Goal: Transaction & Acquisition: Purchase product/service

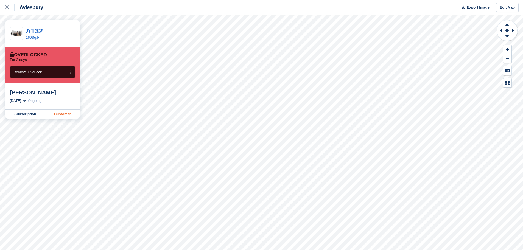
click at [64, 115] on link "Customer" at bounding box center [62, 114] width 34 height 9
click at [62, 113] on link "Customer" at bounding box center [62, 114] width 34 height 9
click at [66, 113] on link "Customer" at bounding box center [62, 114] width 34 height 9
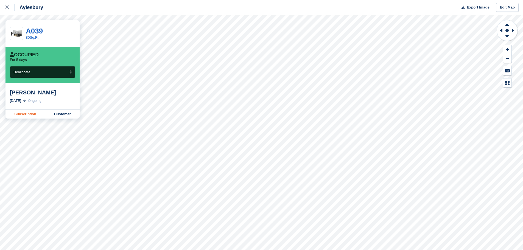
click at [32, 115] on link "Subscription" at bounding box center [25, 114] width 40 height 9
click at [65, 113] on link "Customer" at bounding box center [62, 114] width 34 height 9
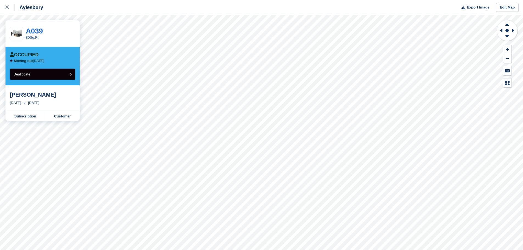
click at [70, 74] on icon "submit" at bounding box center [70, 74] width 2 height 4
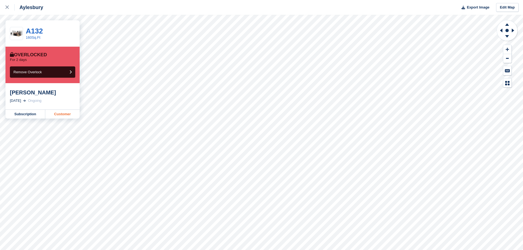
click at [47, 115] on link "Customer" at bounding box center [62, 114] width 34 height 9
click at [60, 114] on link "Customer" at bounding box center [62, 114] width 34 height 9
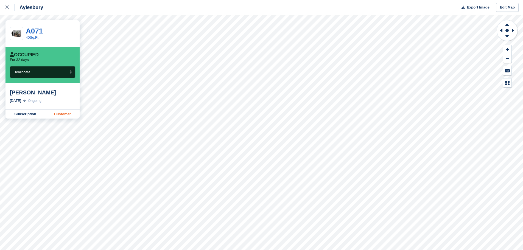
click at [51, 115] on link "Customer" at bounding box center [62, 114] width 34 height 9
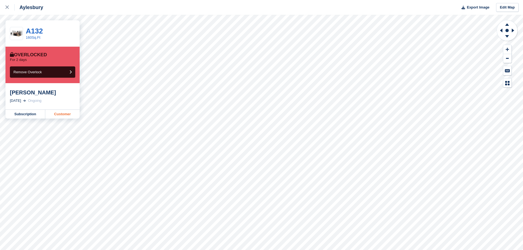
click at [54, 113] on link "Customer" at bounding box center [62, 114] width 34 height 9
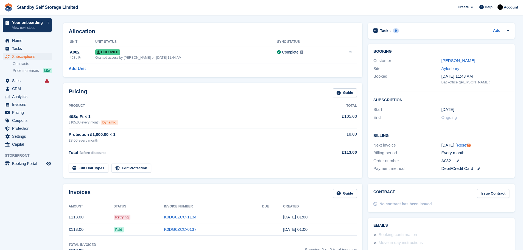
scroll to position [60, 0]
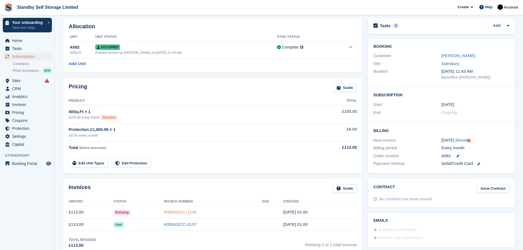
click at [180, 212] on link "K0DG0ZCC-1134" at bounding box center [180, 212] width 32 height 5
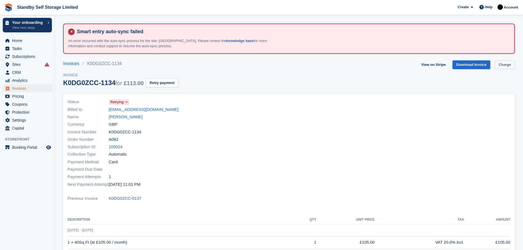
click at [500, 65] on link "Charge" at bounding box center [505, 64] width 20 height 9
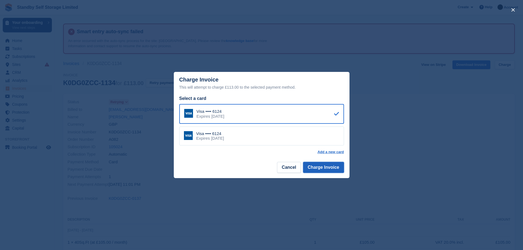
click at [325, 166] on button "Charge Invoice" at bounding box center [323, 167] width 41 height 11
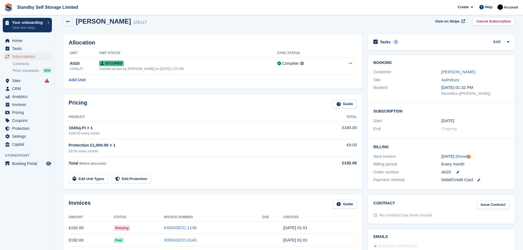
scroll to position [45, 0]
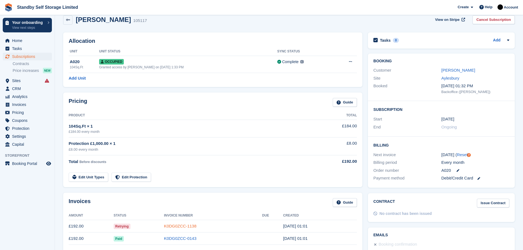
click at [187, 224] on link "K0DG0ZCC-1138" at bounding box center [180, 226] width 32 height 5
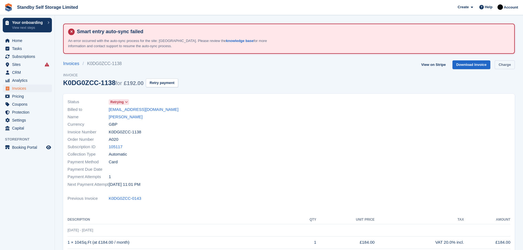
click at [504, 65] on link "Charge" at bounding box center [505, 64] width 20 height 9
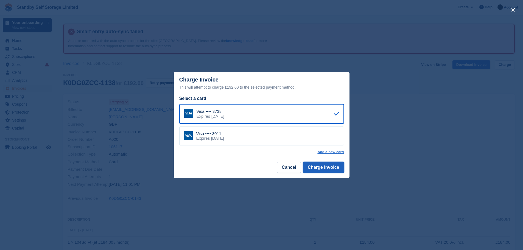
click at [315, 169] on button "Charge Invoice" at bounding box center [323, 167] width 41 height 11
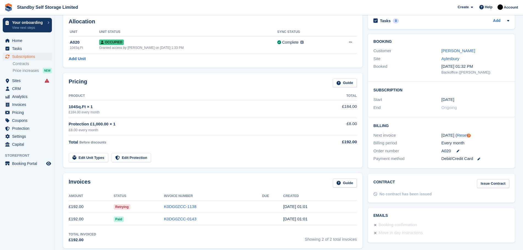
scroll to position [65, 0]
click at [181, 207] on link "K0DG0ZCC-1138" at bounding box center [180, 205] width 32 height 5
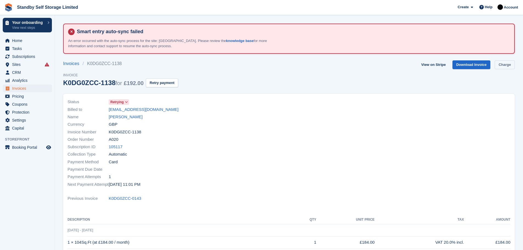
click at [505, 63] on link "Charge" at bounding box center [505, 64] width 20 height 9
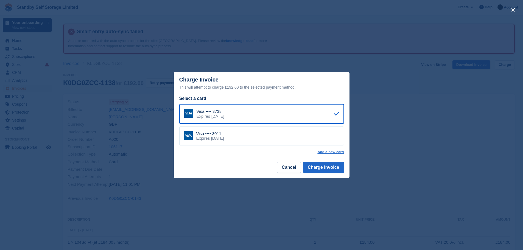
click at [224, 135] on div "Visa •••• 3011" at bounding box center [210, 133] width 28 height 5
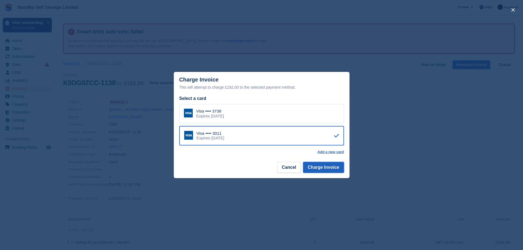
click at [320, 166] on button "Charge Invoice" at bounding box center [323, 167] width 41 height 11
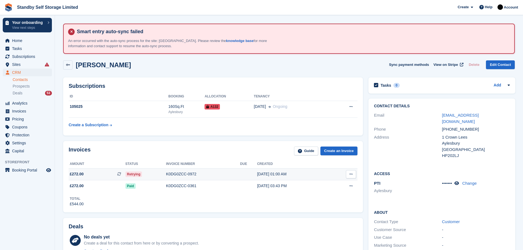
click at [180, 174] on div "K0DG0ZCC-0972" at bounding box center [203, 174] width 74 height 6
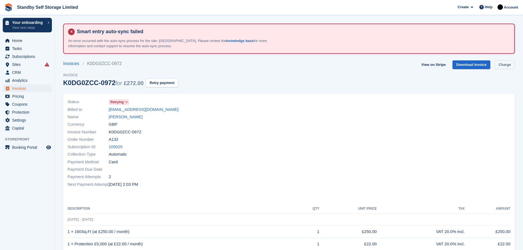
click at [506, 65] on link "Charge" at bounding box center [505, 64] width 20 height 9
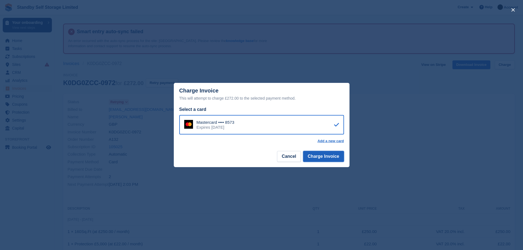
click at [330, 157] on button "Charge Invoice" at bounding box center [323, 156] width 41 height 11
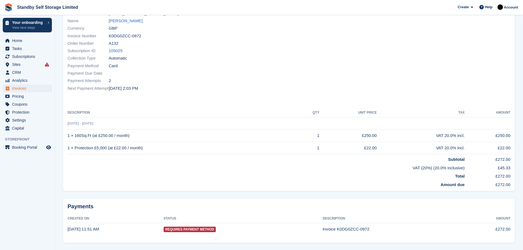
scroll to position [107, 0]
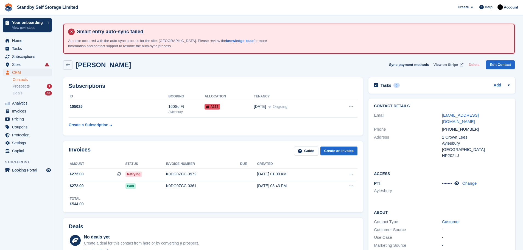
click at [446, 64] on span "View on Stripe" at bounding box center [446, 64] width 24 height 5
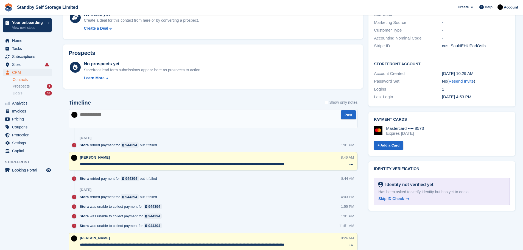
scroll to position [236, 0]
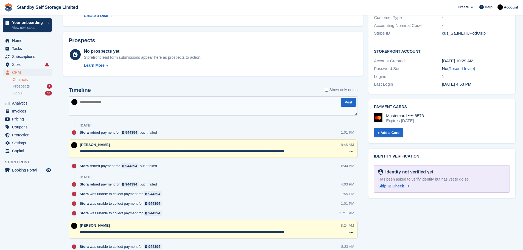
drag, startPoint x: 81, startPoint y: 151, endPoint x: 86, endPoint y: 151, distance: 5.2
click at [86, 151] on textarea "**********" at bounding box center [210, 151] width 261 height 5
click at [97, 136] on div "Stora retried payment for 944394 but it failed 1:01 PM" at bounding box center [219, 135] width 278 height 10
drag, startPoint x: 80, startPoint y: 151, endPoint x: 360, endPoint y: 159, distance: 280.2
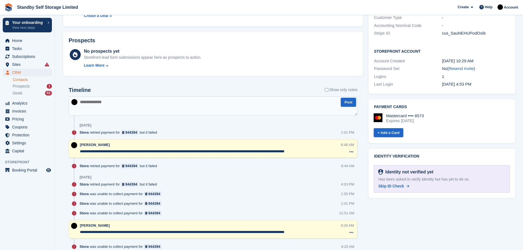
click at [102, 107] on textarea at bounding box center [213, 105] width 289 height 19
paste textarea "**********"
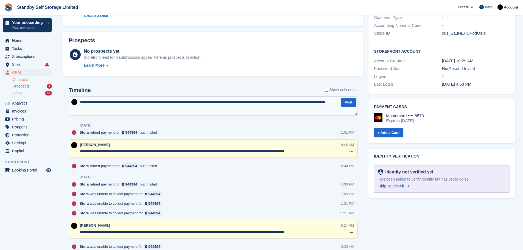
click at [166, 102] on textarea "**********" at bounding box center [213, 105] width 289 height 19
click at [171, 102] on textarea "**********" at bounding box center [213, 105] width 289 height 19
type textarea "**********"
click at [131, 111] on textarea "**********" at bounding box center [213, 105] width 289 height 19
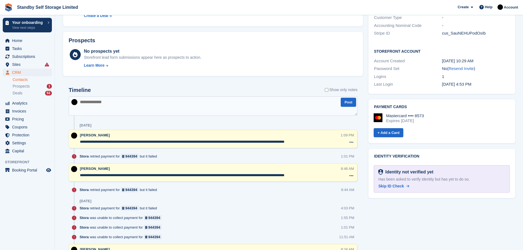
click at [317, 143] on textarea "**********" at bounding box center [210, 141] width 261 height 5
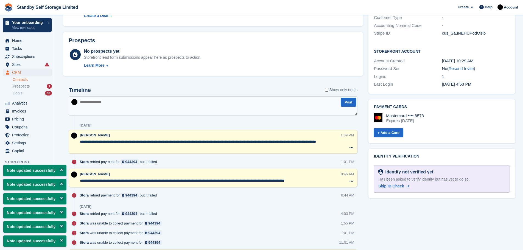
click at [325, 143] on textarea "**********" at bounding box center [210, 144] width 261 height 11
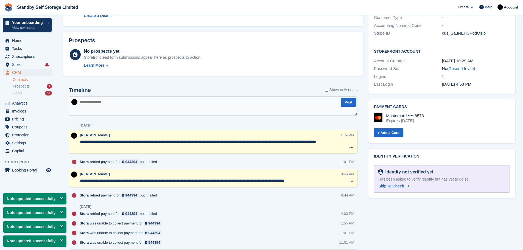
type textarea "**********"
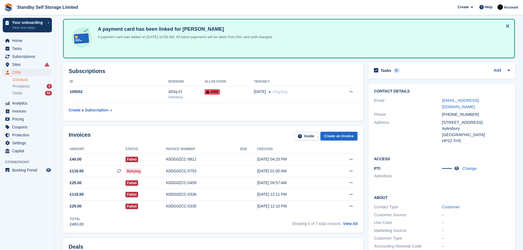
scroll to position [58, 0]
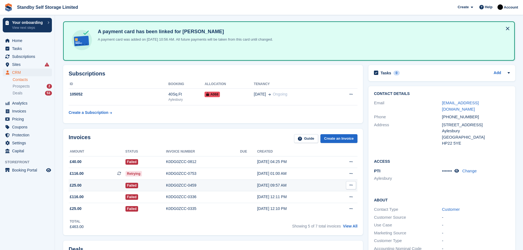
click at [175, 183] on div "K0DG0ZCC-0459" at bounding box center [203, 186] width 74 height 6
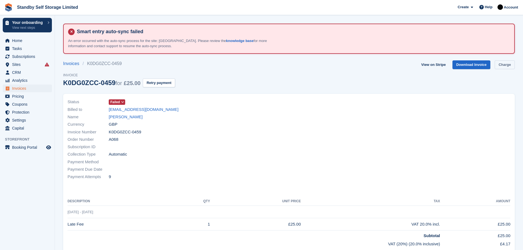
click at [502, 63] on link "Charge" at bounding box center [505, 64] width 20 height 9
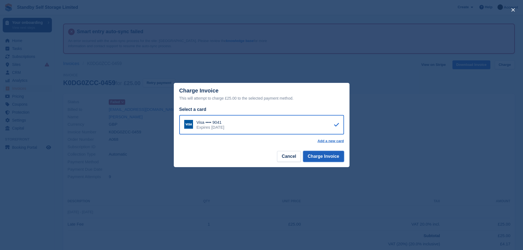
click at [334, 156] on button "Charge Invoice" at bounding box center [323, 156] width 41 height 11
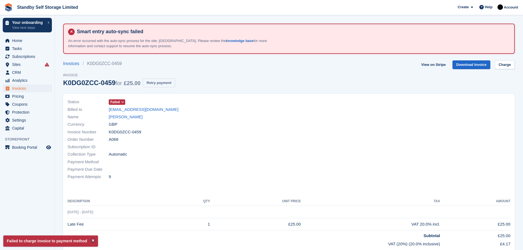
click at [157, 83] on button "Retry payment" at bounding box center [159, 83] width 32 height 9
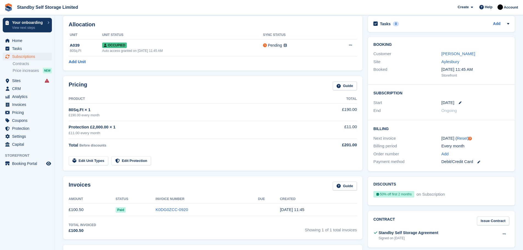
scroll to position [63, 0]
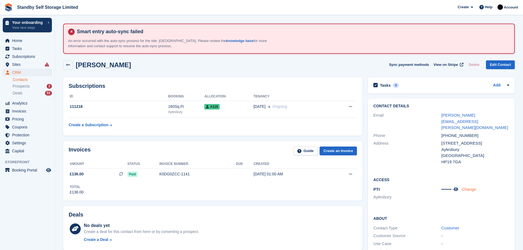
click at [467, 187] on link "Change" at bounding box center [469, 189] width 15 height 5
drag, startPoint x: 402, startPoint y: 190, endPoint x: 397, endPoint y: 190, distance: 5.2
click at [402, 190] on div "PTI Aylesbury" at bounding box center [407, 197] width 68 height 23
click at [345, 210] on div "Deals No deals yet Create a deal for this contact from here or by converting a …" at bounding box center [212, 228] width 299 height 44
click at [339, 65] on div "James Timms Sync payment methods View on Stripe Delete Edit Contact" at bounding box center [289, 64] width 452 height 9
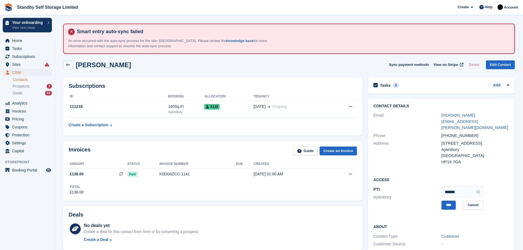
click at [423, 150] on div "Address" at bounding box center [407, 152] width 68 height 25
click at [443, 201] on input "****" at bounding box center [449, 205] width 14 height 9
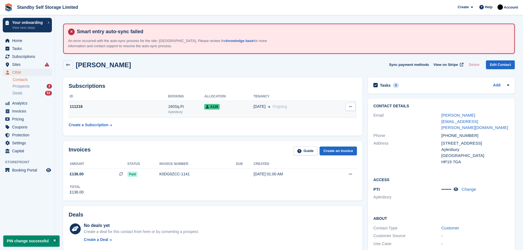
click at [311, 108] on div "03 Oct Ongoing" at bounding box center [291, 107] width 77 height 6
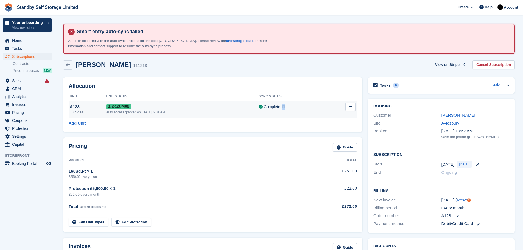
click at [309, 110] on td "Complete Last synced at [DATE] 1:20 PM Learn more →" at bounding box center [293, 109] width 68 height 17
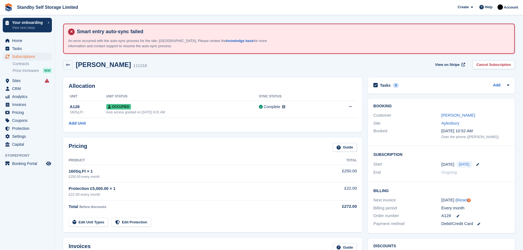
click at [356, 68] on div "[PERSON_NAME] 111218 View on Stripe Cancel Subscription" at bounding box center [289, 64] width 452 height 9
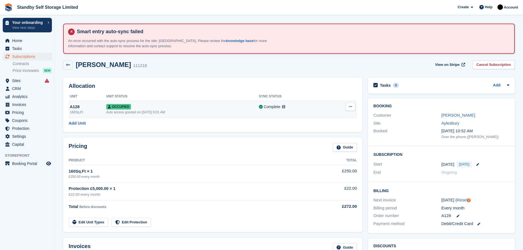
click at [208, 111] on div "Auto access granted on [DATE] 6:01 AM" at bounding box center [182, 112] width 153 height 5
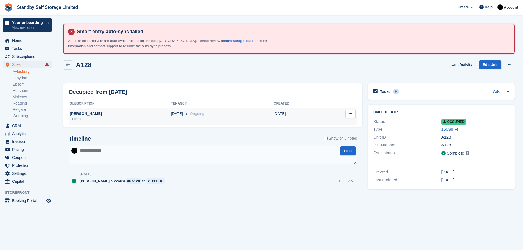
click at [277, 116] on td "[DATE]" at bounding box center [297, 116] width 48 height 16
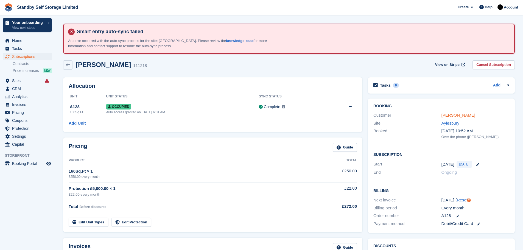
click at [452, 116] on link "[PERSON_NAME]" at bounding box center [459, 115] width 34 height 5
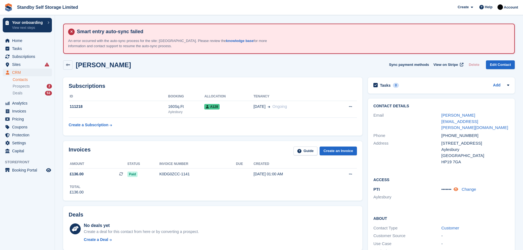
click at [458, 187] on icon at bounding box center [456, 189] width 5 height 4
drag, startPoint x: 495, startPoint y: 206, endPoint x: 490, endPoint y: 207, distance: 4.7
click at [495, 216] on h2 "About" at bounding box center [441, 218] width 136 height 5
click at [459, 187] on icon at bounding box center [459, 189] width 5 height 4
click at [458, 187] on icon at bounding box center [456, 189] width 5 height 4
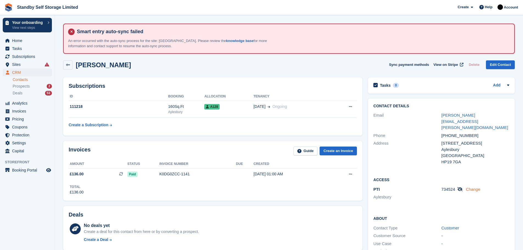
click at [470, 187] on link "Change" at bounding box center [473, 189] width 15 height 5
click at [460, 186] on input "******" at bounding box center [463, 191] width 42 height 11
type input "******"
click at [447, 201] on input "****" at bounding box center [449, 205] width 14 height 9
click at [457, 187] on icon at bounding box center [456, 189] width 5 height 4
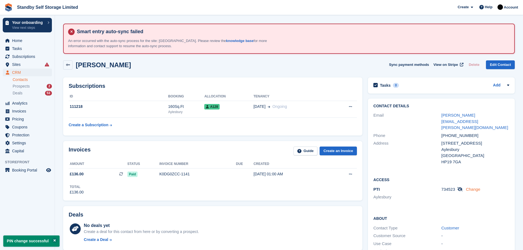
click at [468, 187] on link "Change" at bounding box center [473, 189] width 15 height 5
click at [464, 186] on input "******" at bounding box center [463, 191] width 42 height 11
type input "******"
click at [454, 201] on input "****" at bounding box center [449, 205] width 14 height 9
click at [490, 158] on div "Contact Details Email timms.james@outlook.com Phone +447740404666 Address 20 We…" at bounding box center [441, 135] width 147 height 73
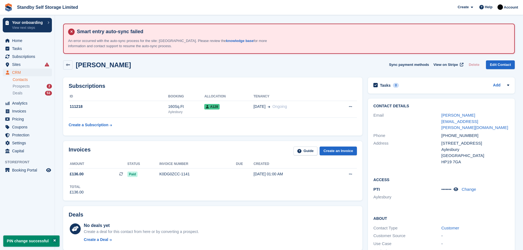
click at [493, 158] on div "Contact Details Email timms.james@outlook.com Phone +447740404666 Address 20 We…" at bounding box center [441, 135] width 147 height 73
click at [486, 171] on div "Access PTI Aylesbury ••••••• Change" at bounding box center [441, 190] width 147 height 39
click at [27, 55] on span "Subscriptions" at bounding box center [28, 57] width 33 height 8
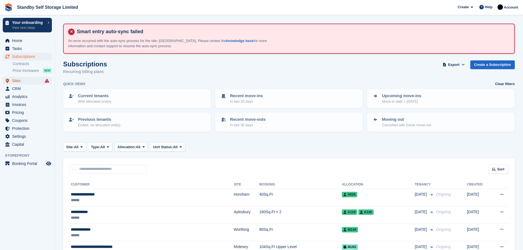
click at [32, 78] on span "Sites" at bounding box center [28, 81] width 33 height 8
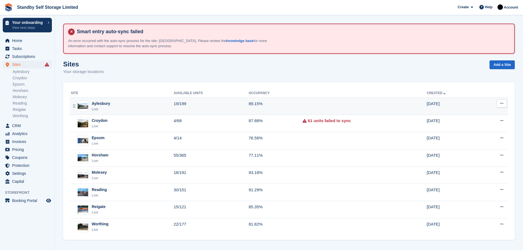
click at [253, 104] on td "89.15%" at bounding box center [276, 106] width 54 height 17
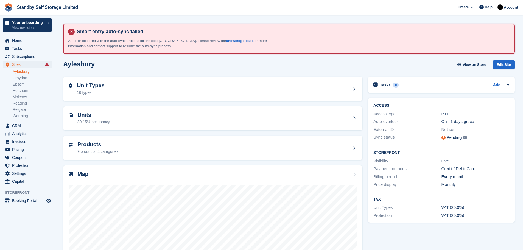
click at [484, 136] on div "Pending Units within this site will be synced with PTI within 1 minute." at bounding box center [476, 137] width 68 height 7
click at [496, 190] on div "Storefront Visibility Live Payment methods Credit / Debit Card Billing period E…" at bounding box center [441, 168] width 147 height 47
click at [499, 189] on div "Storefront Visibility Live Payment methods Credit / Debit Card Billing period E…" at bounding box center [441, 168] width 147 height 47
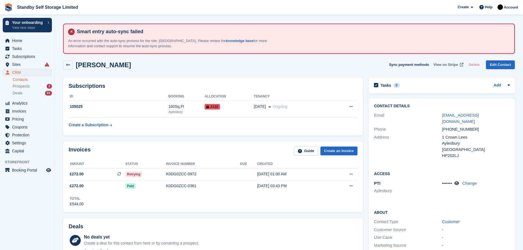
click at [446, 66] on span "View on Stripe" at bounding box center [446, 64] width 24 height 5
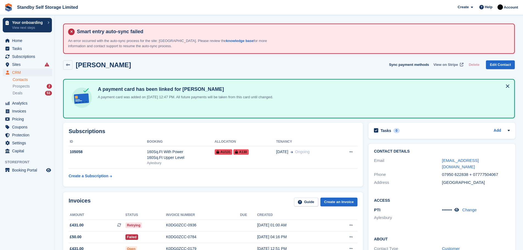
click at [450, 65] on span "View on Stripe" at bounding box center [446, 64] width 24 height 5
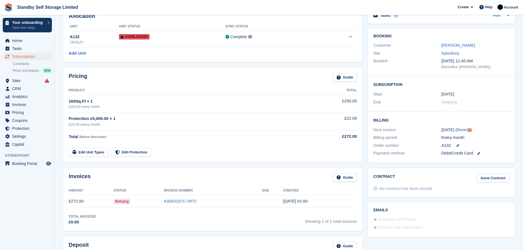
scroll to position [93, 0]
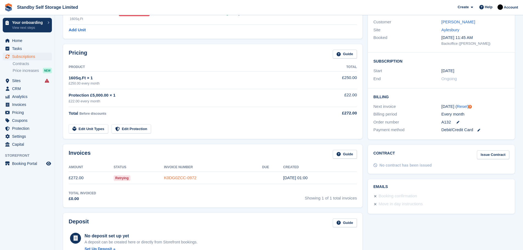
click at [185, 177] on link "K0DG0ZCC-0972" at bounding box center [180, 177] width 32 height 5
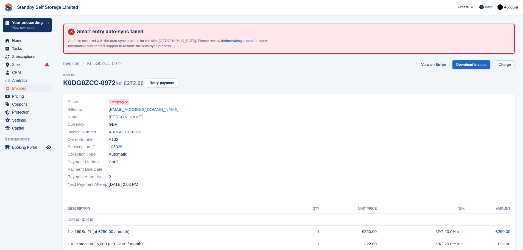
click at [499, 63] on link "Charge" at bounding box center [505, 64] width 20 height 9
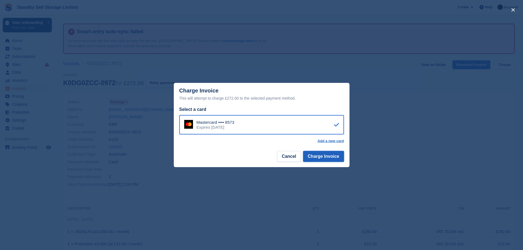
click at [334, 158] on button "Charge Invoice" at bounding box center [323, 156] width 41 height 11
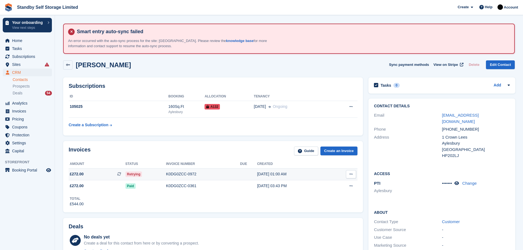
click at [181, 173] on div "K0DG0ZCC-0972" at bounding box center [203, 174] width 74 height 6
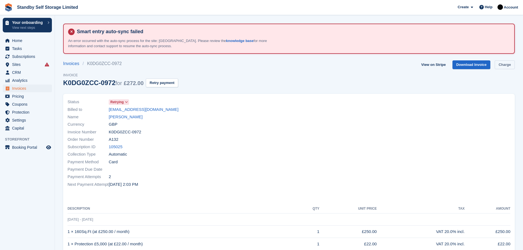
click at [507, 64] on link "Charge" at bounding box center [505, 64] width 20 height 9
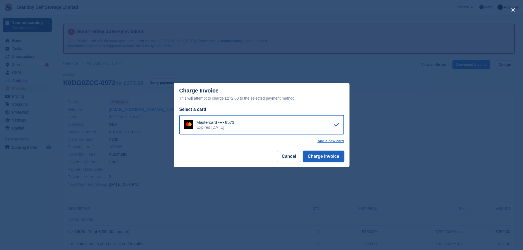
click at [322, 158] on button "Charge Invoice" at bounding box center [323, 156] width 41 height 11
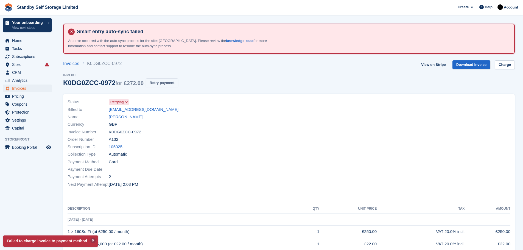
click at [161, 85] on button "Retry payment" at bounding box center [162, 83] width 32 height 9
